Goal: Task Accomplishment & Management: Manage account settings

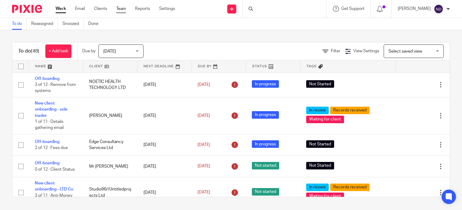
click at [119, 9] on link "Team" at bounding box center [121, 9] width 10 height 6
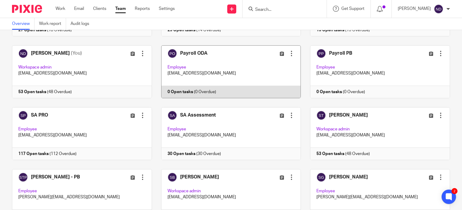
scroll to position [282, 0]
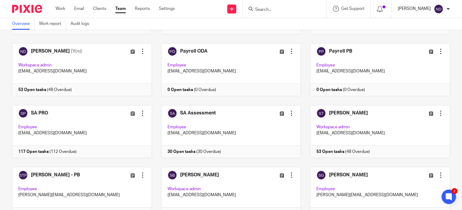
click at [418, 10] on p "Niall O'Driscoll" at bounding box center [414, 9] width 33 height 6
click at [418, 41] on span "Logout" at bounding box center [422, 42] width 14 height 4
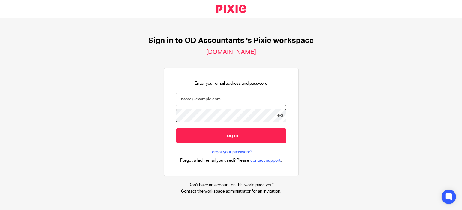
scroll to position [2, 0]
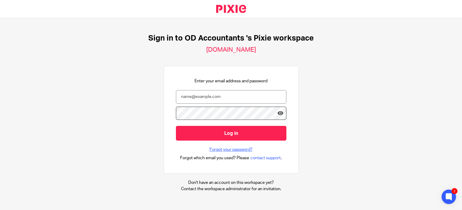
click at [231, 148] on link "Forgot your password?" at bounding box center [231, 149] width 43 height 6
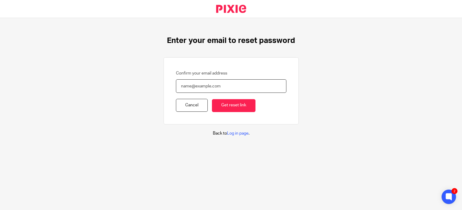
click at [187, 88] on input "Confirm your email address" at bounding box center [231, 86] width 110 height 14
paste input "[EMAIL_ADDRESS][DOMAIN_NAME]"
type input "[EMAIL_ADDRESS][DOMAIN_NAME]"
click at [239, 106] on input "Get reset link" at bounding box center [234, 105] width 44 height 13
